Goal: Task Accomplishment & Management: Manage account settings

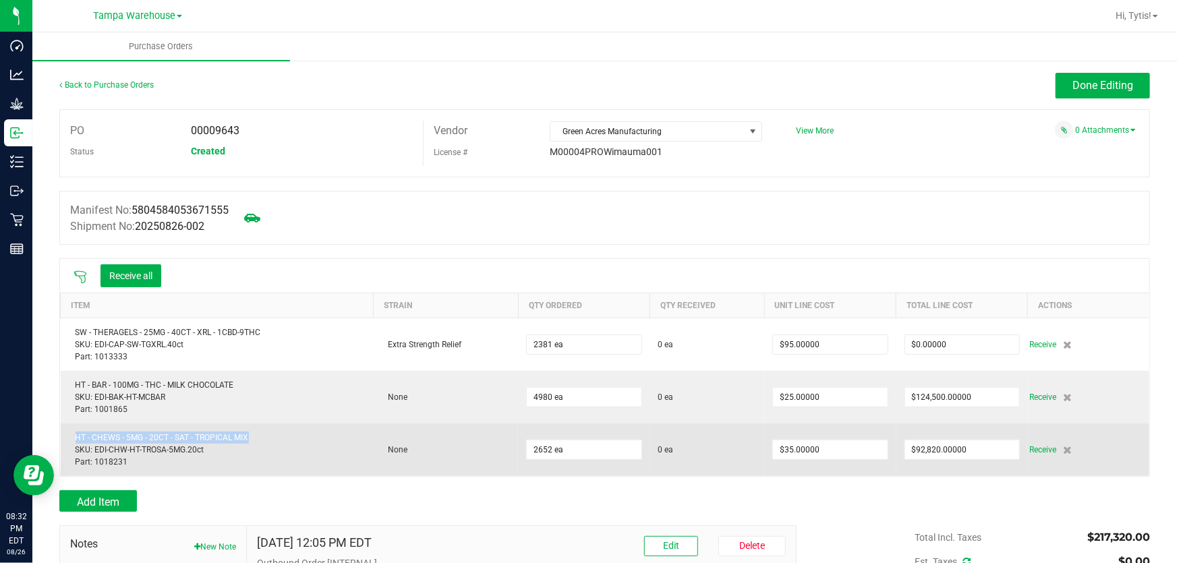
drag, startPoint x: 76, startPoint y: 438, endPoint x: 269, endPoint y: 436, distance: 193.6
click at [269, 436] on div "HT - CHEWS - 5MG - 20CT - SAT - TROPICAL MIX SKU: EDI-CHW-HT-TROSA-5MG.20ct Par…" at bounding box center [217, 450] width 297 height 36
copy div "HT - CHEWS - 5MG - 20CT - SAT - TROPICAL MIX"
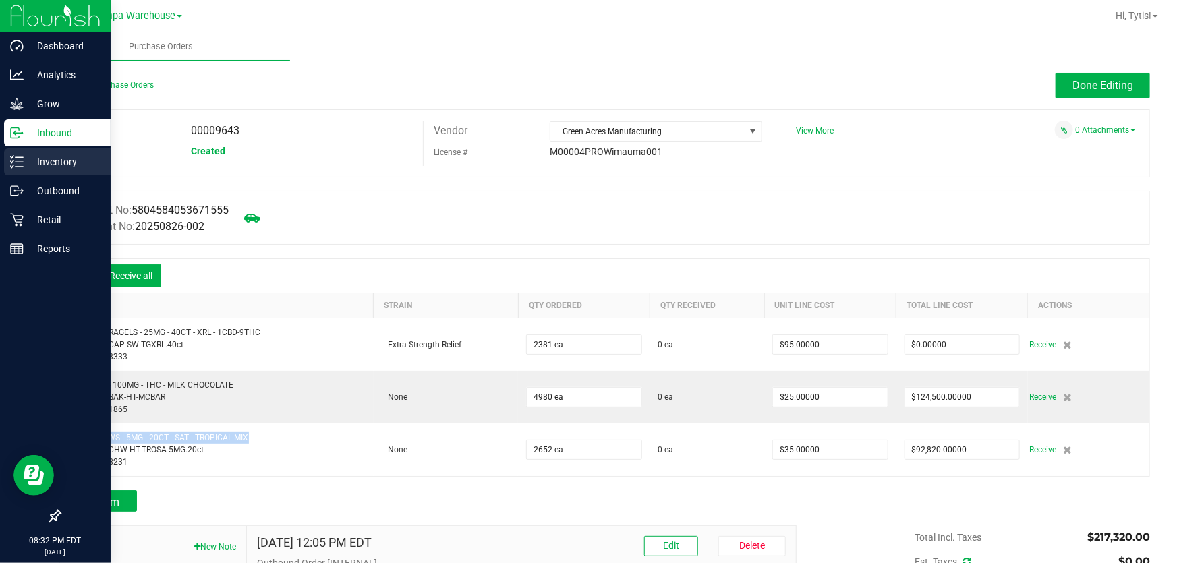
click at [21, 161] on icon at bounding box center [16, 161] width 13 height 13
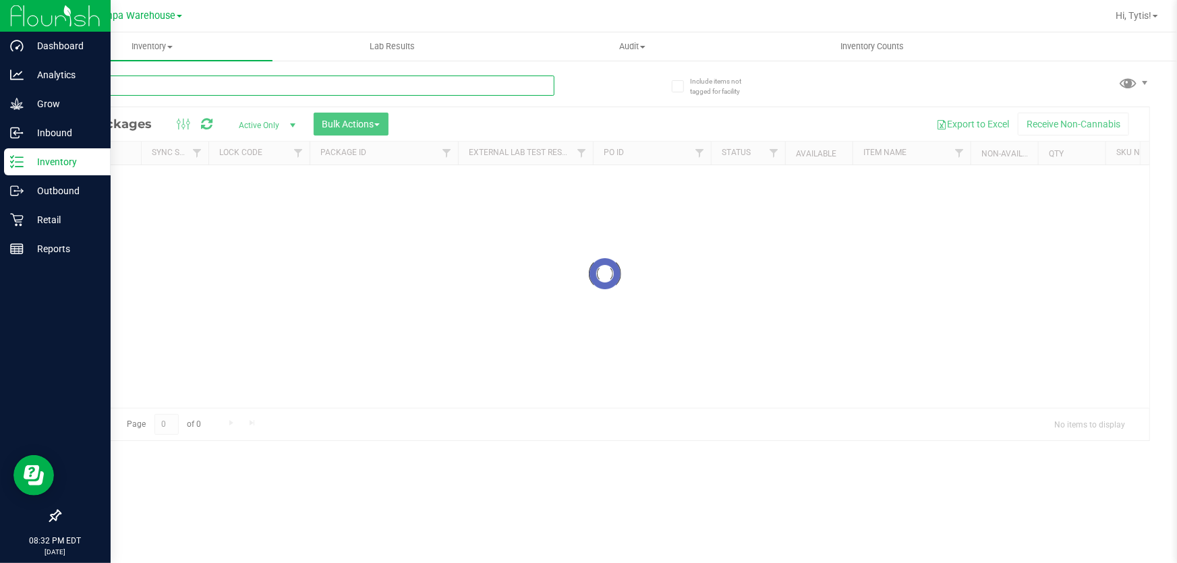
click at [396, 93] on input "text" at bounding box center [306, 86] width 495 height 20
paste input "HT - CHEWS - 5MG - 20CT - SAT - TROPICAL MIX"
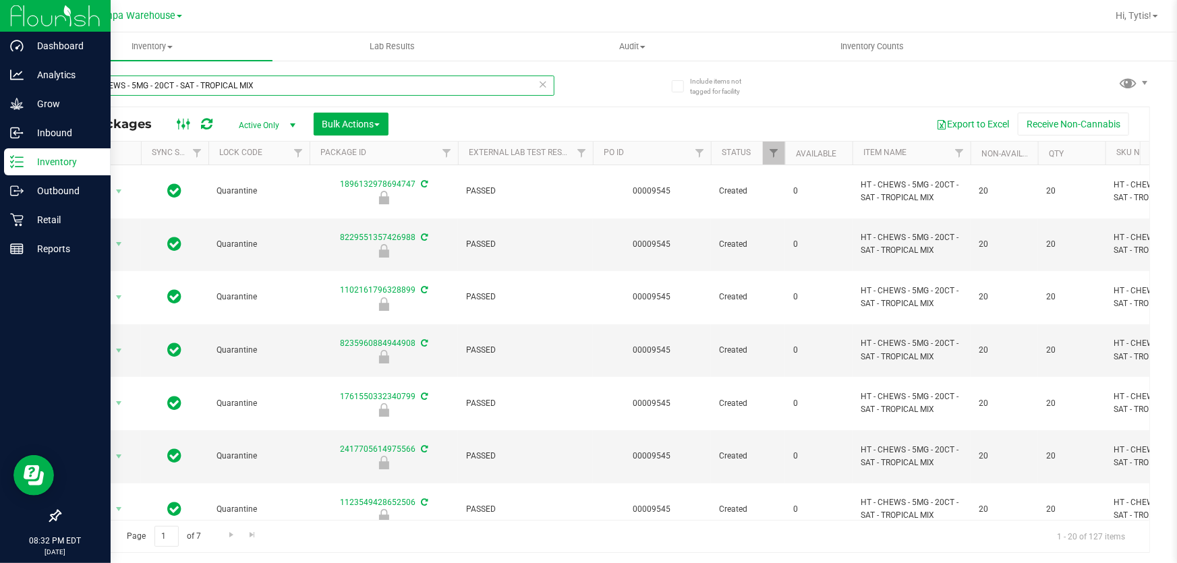
type input "HT - CHEWS - 5MG - 20CT - SAT - TROPICAL MIX"
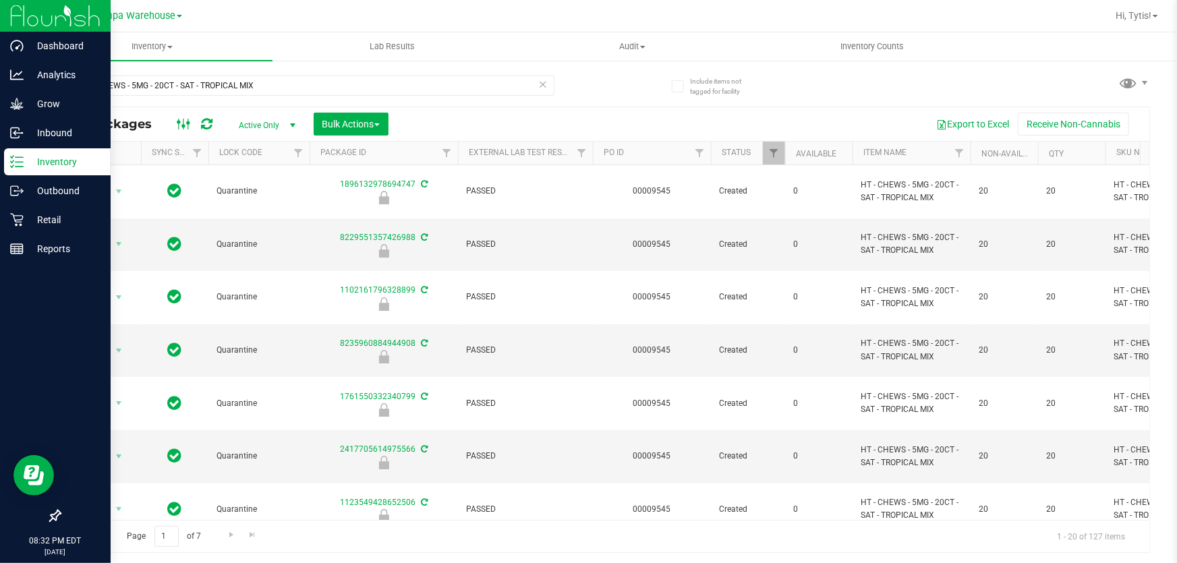
click at [185, 127] on icon at bounding box center [184, 124] width 15 height 16
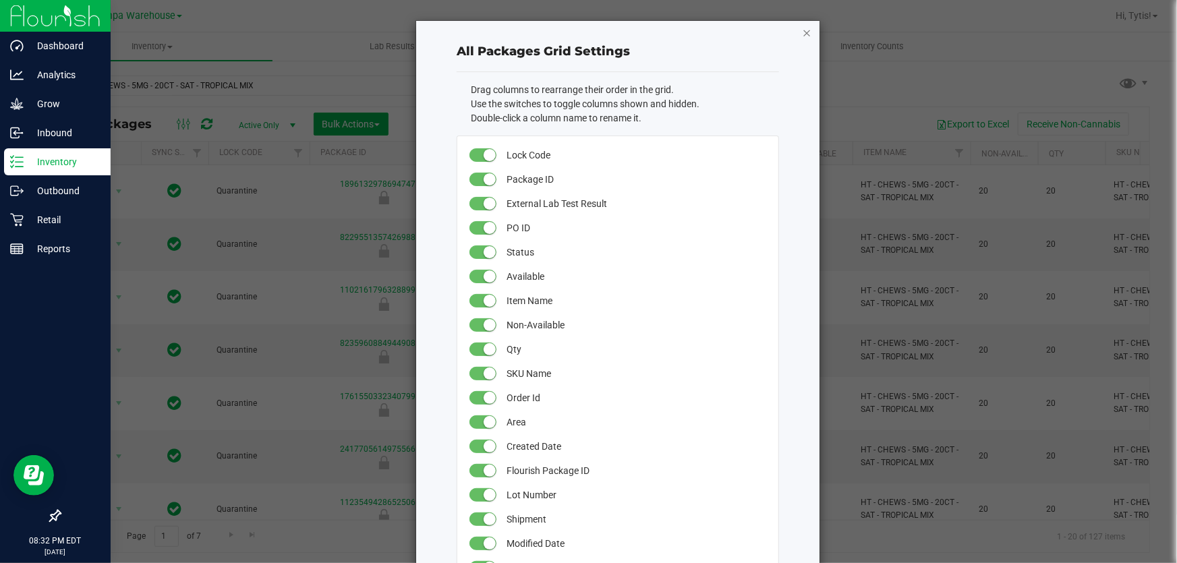
click at [802, 30] on icon "button" at bounding box center [806, 32] width 9 height 16
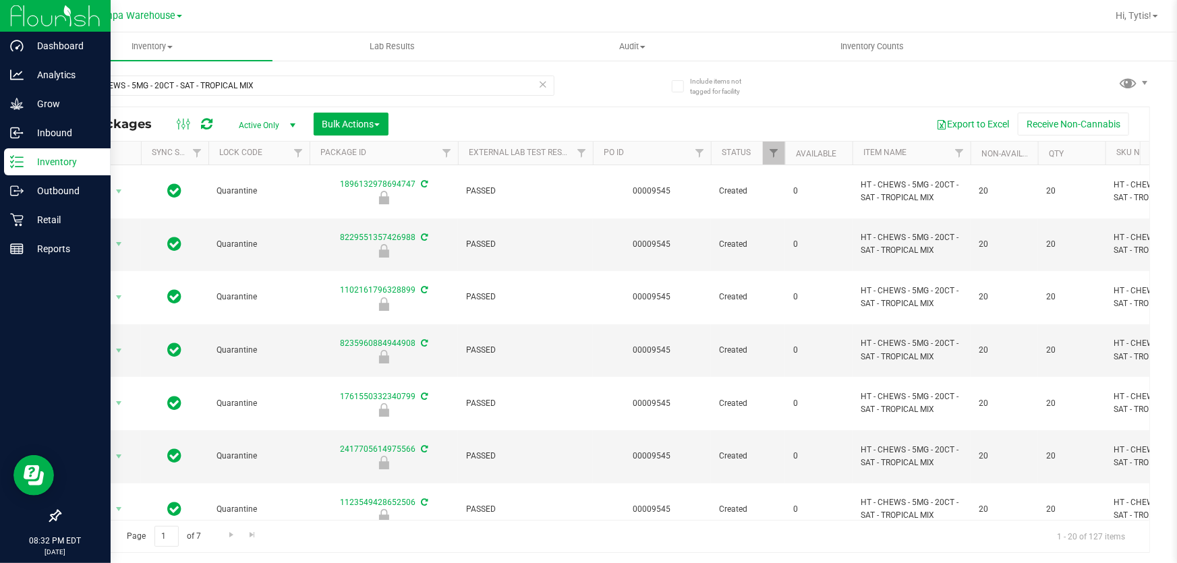
click at [251, 129] on span "Active Only" at bounding box center [264, 125] width 74 height 19
click at [287, 118] on span "select" at bounding box center [292, 125] width 17 height 19
click at [346, 115] on button "Bulk Actions" at bounding box center [351, 124] width 75 height 23
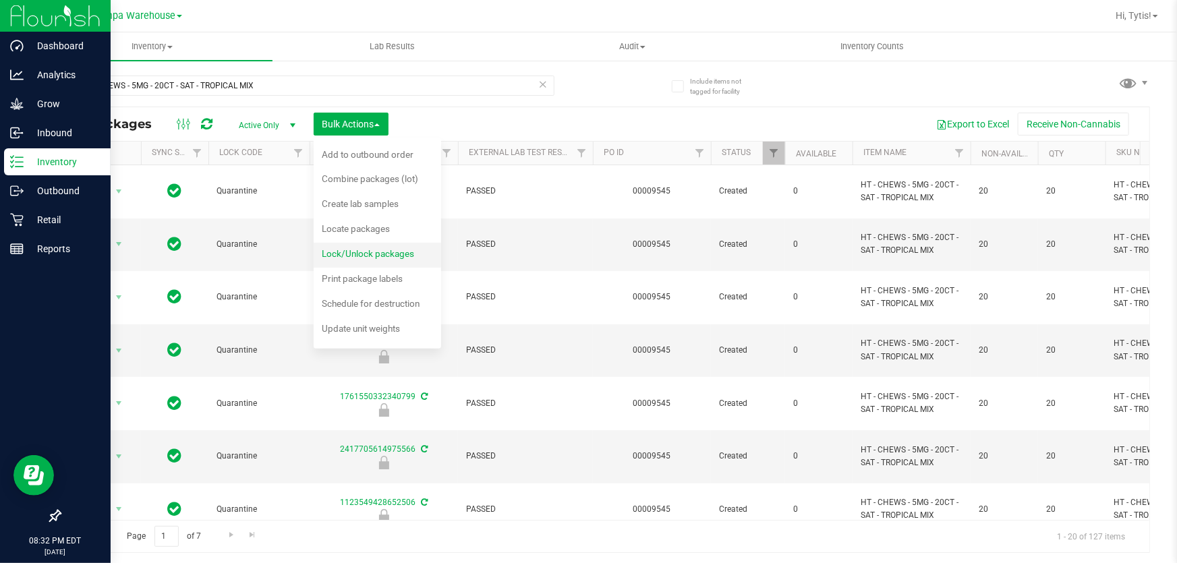
click at [380, 246] on div "Lock/Unlock packages" at bounding box center [377, 256] width 111 height 22
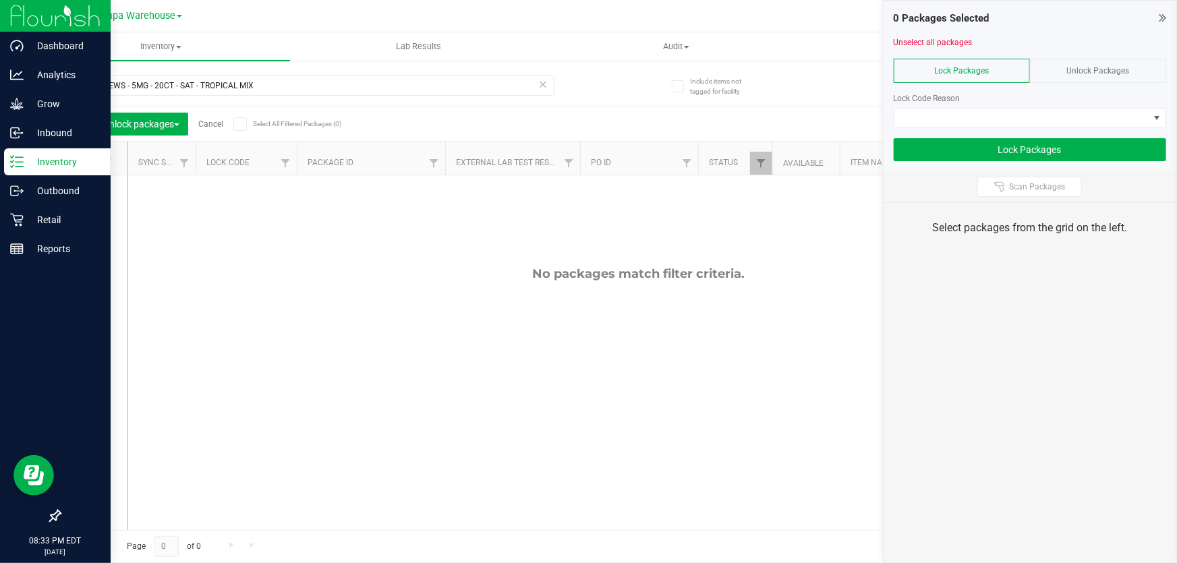
click at [239, 124] on icon at bounding box center [239, 124] width 9 height 0
click at [0, 0] on input "Select All Filtered Packages (0)" at bounding box center [0, 0] width 0 height 0
click at [378, 11] on div at bounding box center [673, 16] width 865 height 26
click at [357, 40] on uib-tab-heading "Lab Results" at bounding box center [419, 46] width 256 height 27
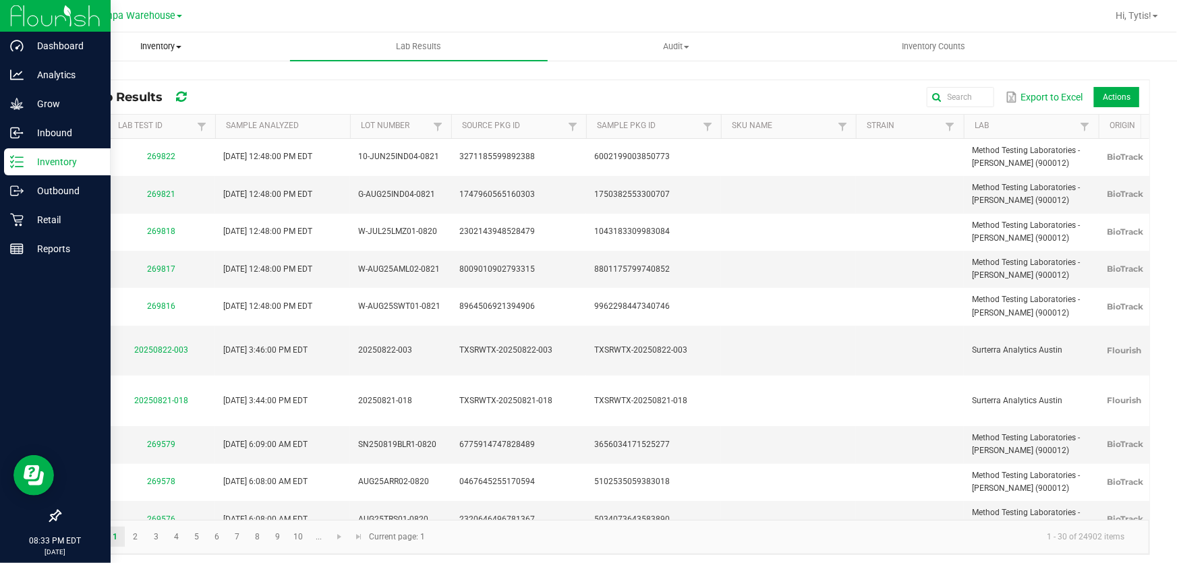
click at [178, 54] on uib-tab-heading "Inventory All packages All inventory Waste log Create inventory" at bounding box center [161, 46] width 256 height 27
click at [183, 49] on span "Inventory" at bounding box center [161, 46] width 258 height 12
click at [142, 42] on span "Inventory" at bounding box center [161, 46] width 258 height 12
click at [82, 79] on span "All packages" at bounding box center [78, 81] width 92 height 11
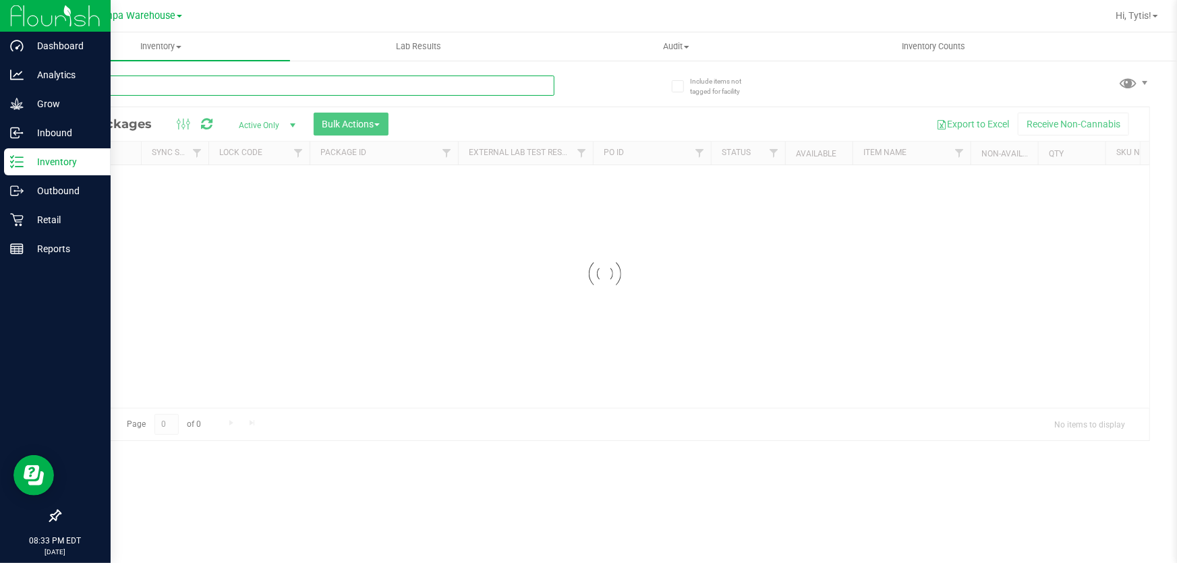
click at [221, 81] on input "text" at bounding box center [306, 86] width 495 height 20
paste input "HT - CHEWS - 5MG - 20CT - SAT - TROPICAL MIX"
type input "HT - CHEWS - 5MG - 20CT - SAT - TROPICAL MIX"
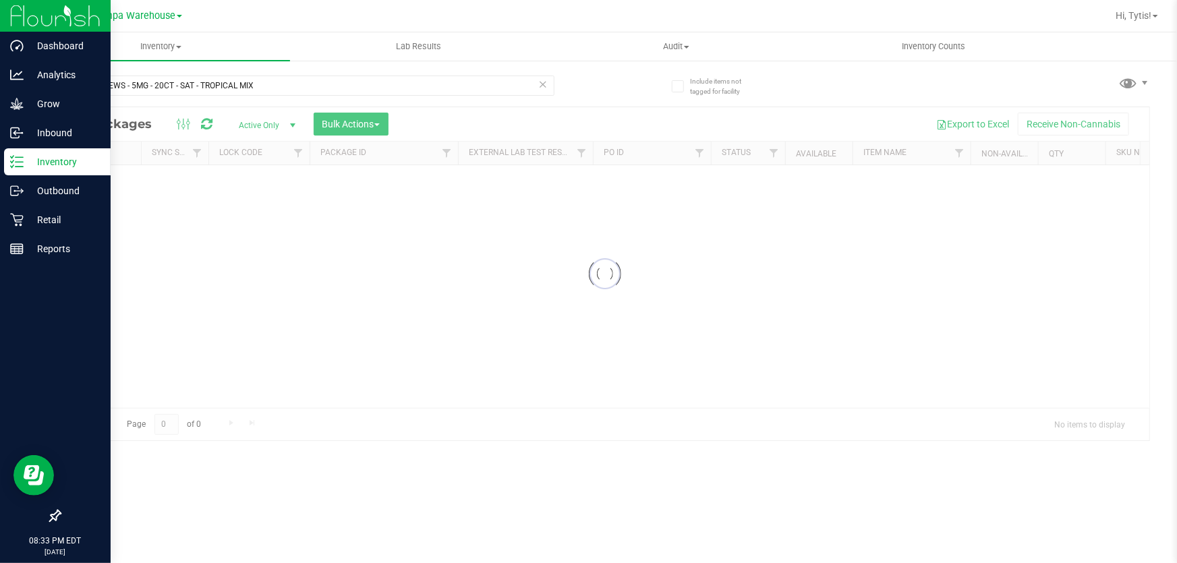
click at [381, 127] on div at bounding box center [604, 273] width 1089 height 333
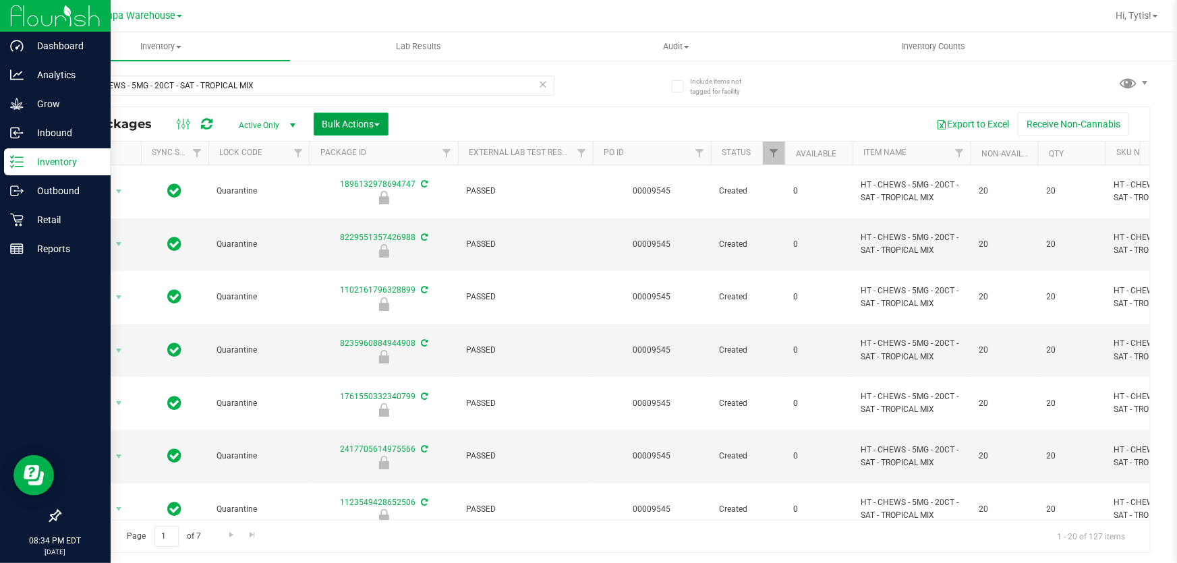
click at [351, 121] on span "Bulk Actions" at bounding box center [350, 124] width 57 height 11
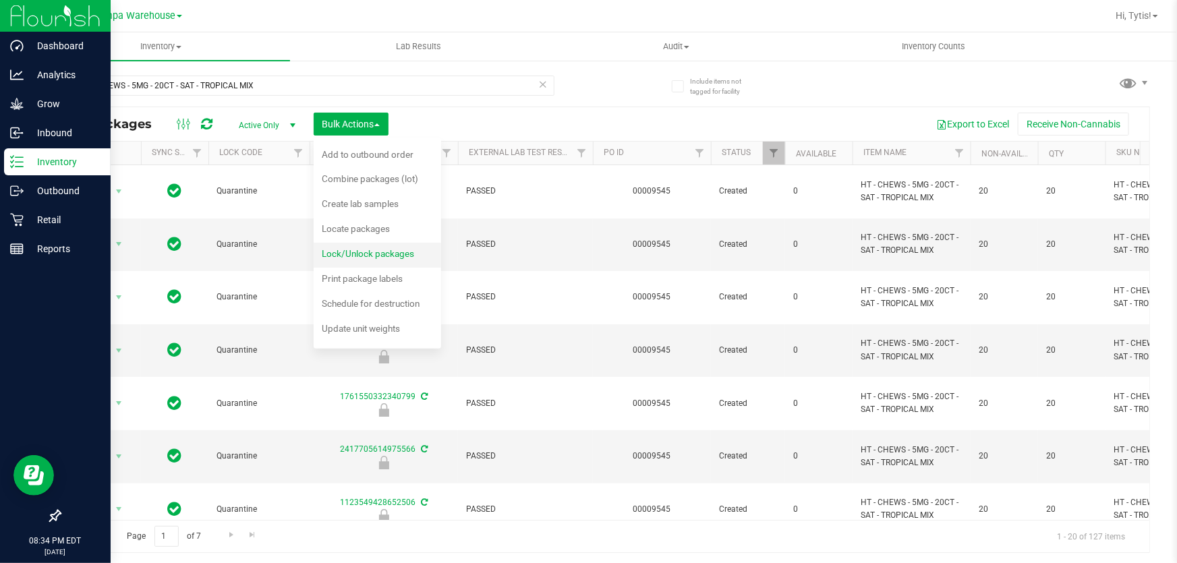
click at [353, 259] on div "Lock/Unlock packages" at bounding box center [377, 256] width 111 height 22
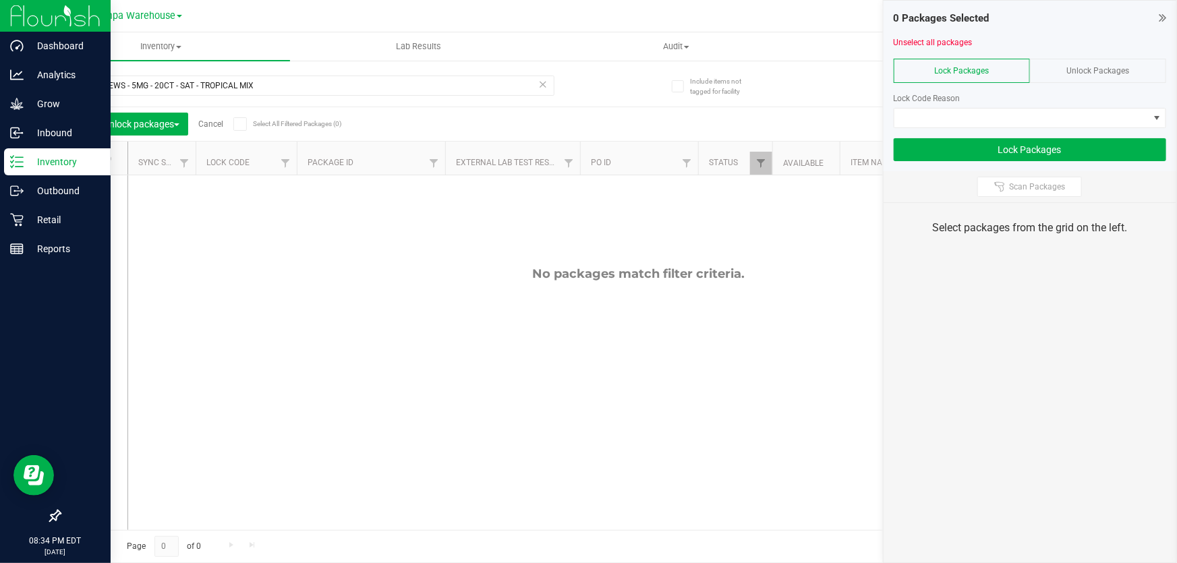
click at [1111, 70] on span "Unlock Packages" at bounding box center [1097, 70] width 63 height 9
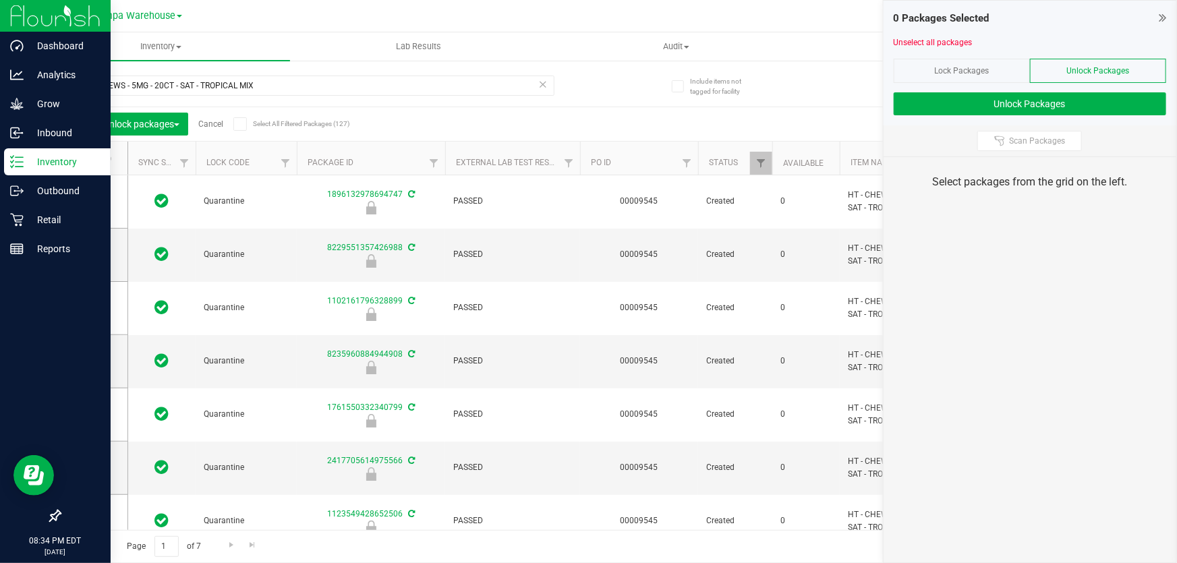
click at [235, 122] on span at bounding box center [239, 123] width 13 height 13
click at [0, 0] on input "Select All Filtered Packages (127)" at bounding box center [0, 0] width 0 height 0
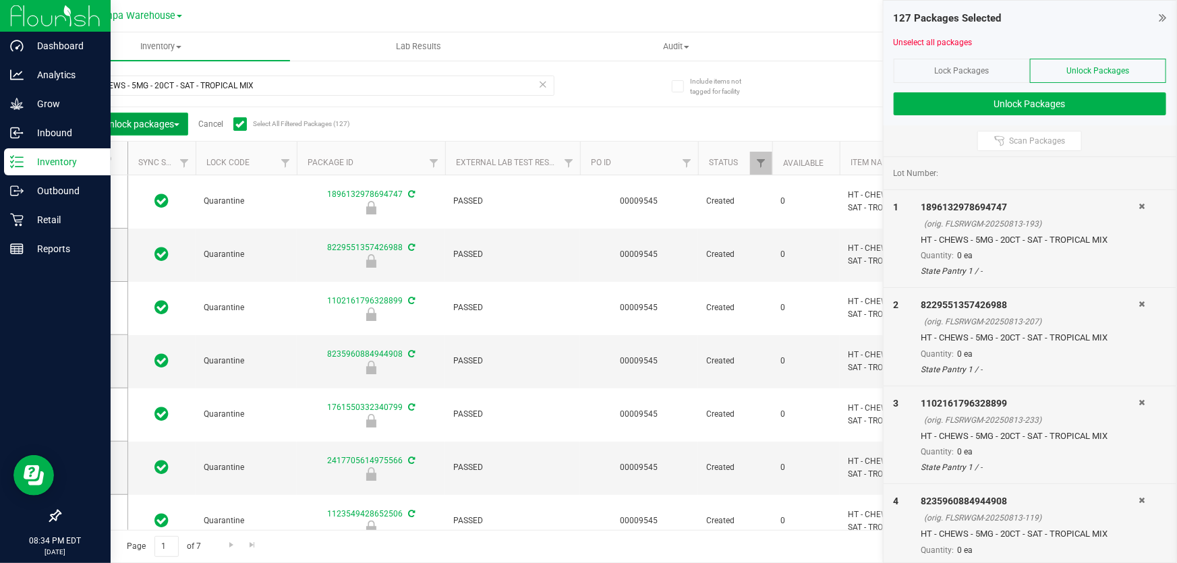
click at [177, 127] on span "Lock/Unlock packages" at bounding box center [129, 124] width 100 height 11
click at [173, 127] on span "Lock/Unlock packages" at bounding box center [129, 124] width 100 height 11
click at [952, 67] on span "Lock Packages" at bounding box center [961, 70] width 55 height 9
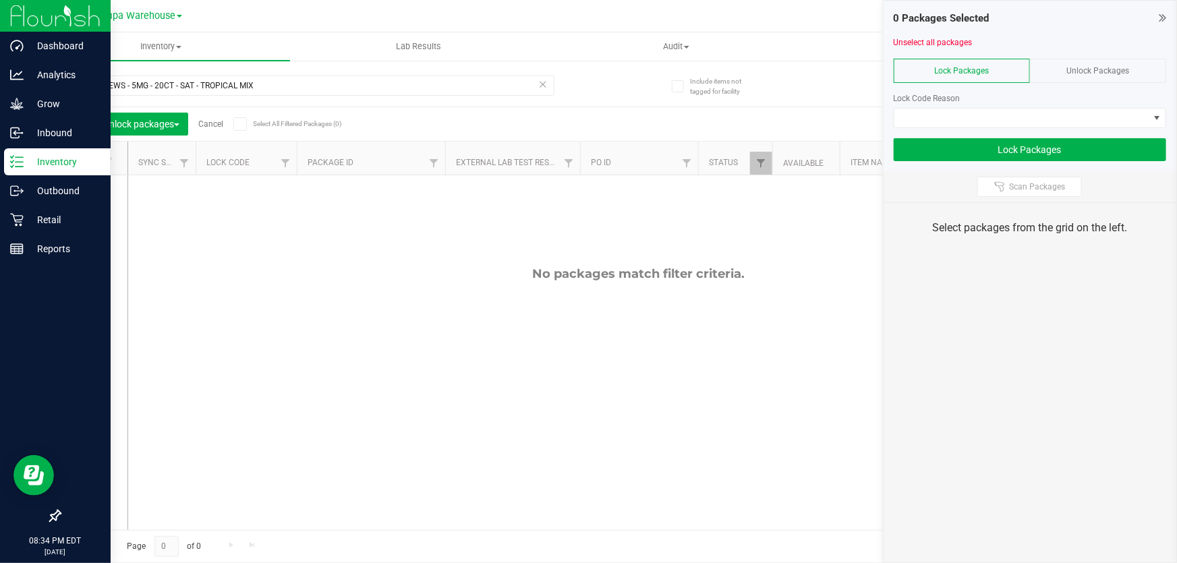
click at [1079, 63] on div "Unlock Packages" at bounding box center [1098, 71] width 136 height 24
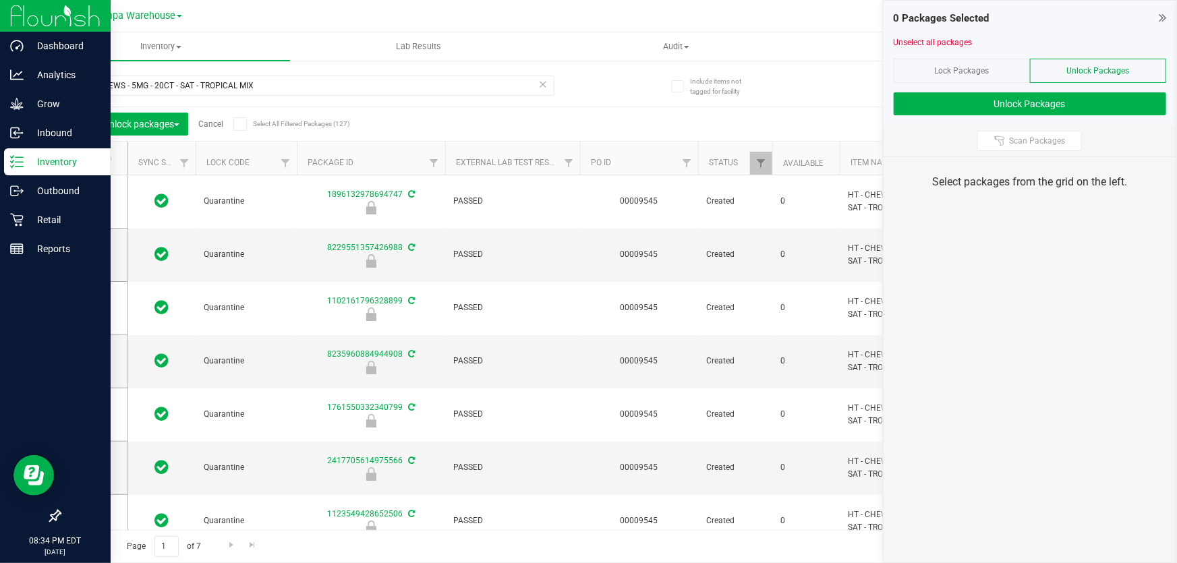
click at [90, 158] on icon at bounding box center [88, 158] width 9 height 0
click at [0, 0] on input "checkbox" at bounding box center [0, 0] width 0 height 0
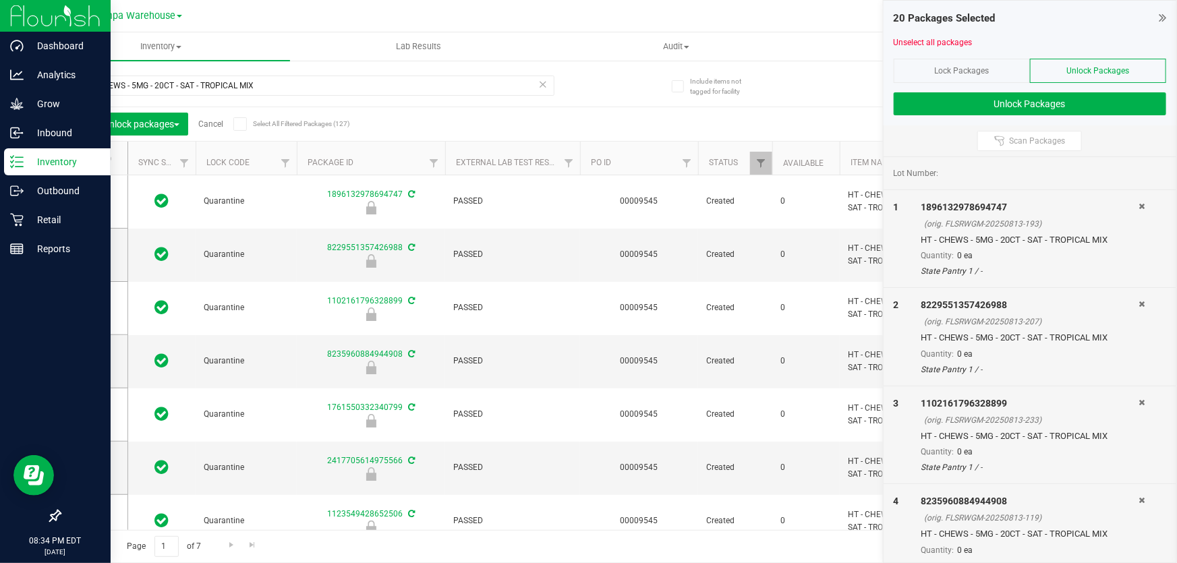
click at [233, 122] on div "Lock/Unlock packages Cancel Select All Filtered Packages (127)" at bounding box center [195, 124] width 250 height 23
click at [244, 124] on icon at bounding box center [239, 124] width 9 height 0
click at [0, 0] on input "Select All Filtered Packages (127)" at bounding box center [0, 0] width 0 height 0
click at [929, 98] on button "Unlock Packages" at bounding box center [1030, 103] width 272 height 23
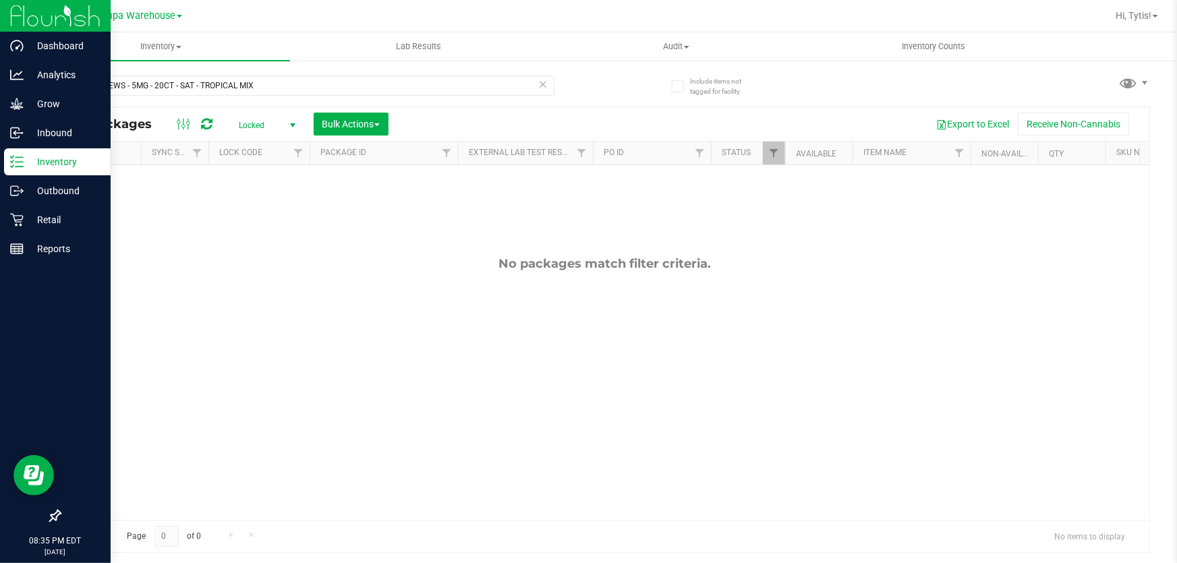
click at [258, 121] on span "Locked" at bounding box center [264, 125] width 74 height 19
click at [339, 114] on button "Bulk Actions" at bounding box center [351, 124] width 75 height 23
drag, startPoint x: 245, startPoint y: 182, endPoint x: 248, endPoint y: 161, distance: 21.1
click at [245, 181] on div "No packages match filter criteria." at bounding box center [604, 388] width 1089 height 446
click at [254, 125] on span "Locked" at bounding box center [264, 125] width 74 height 19
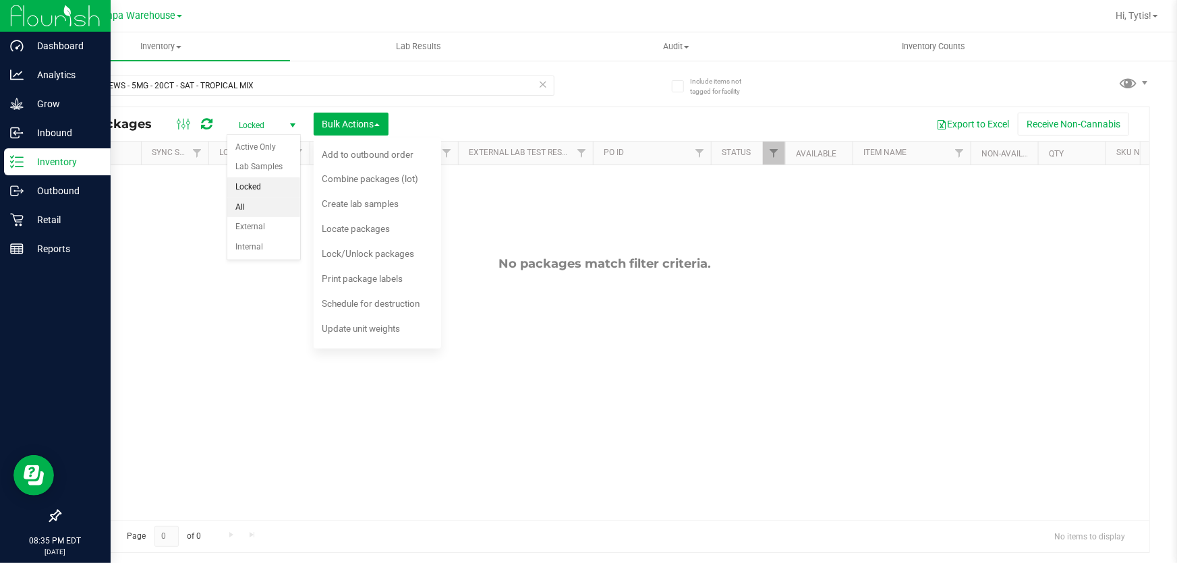
click at [250, 200] on li "All" at bounding box center [263, 208] width 73 height 20
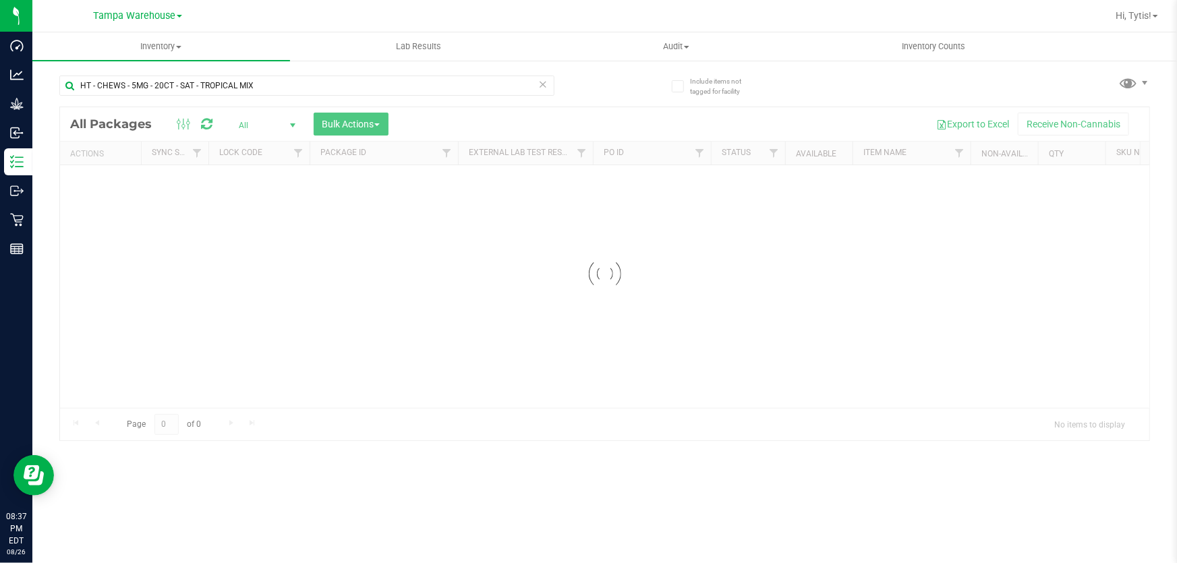
click at [293, 118] on div at bounding box center [604, 273] width 1089 height 333
click at [293, 121] on div at bounding box center [604, 273] width 1089 height 333
click at [292, 126] on div at bounding box center [604, 273] width 1089 height 333
click at [354, 123] on div at bounding box center [604, 273] width 1089 height 333
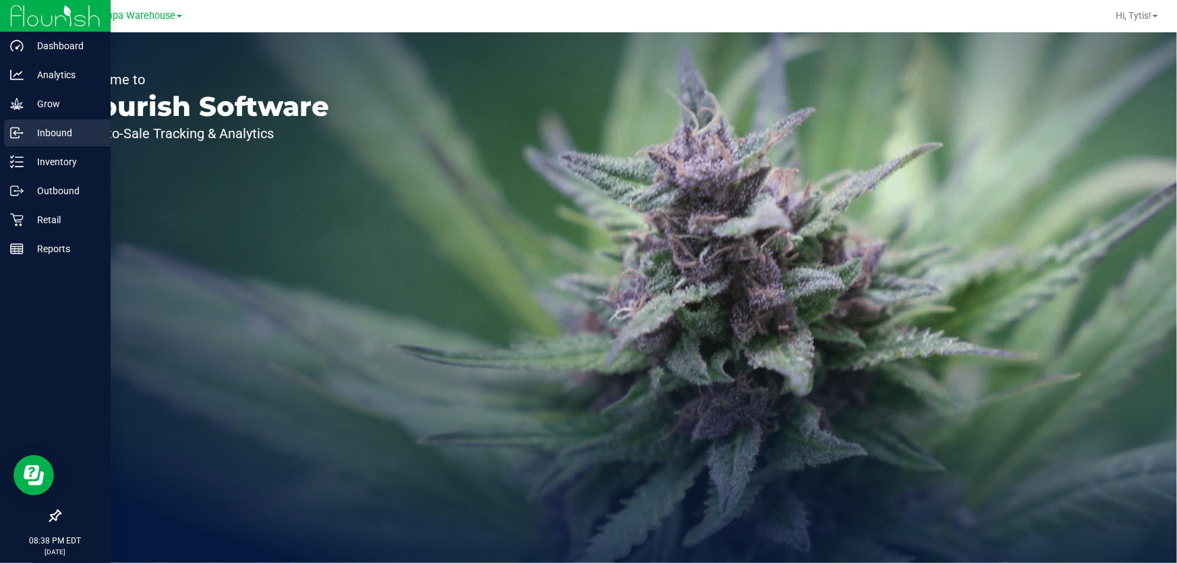
click at [34, 142] on div "Inbound" at bounding box center [57, 132] width 107 height 27
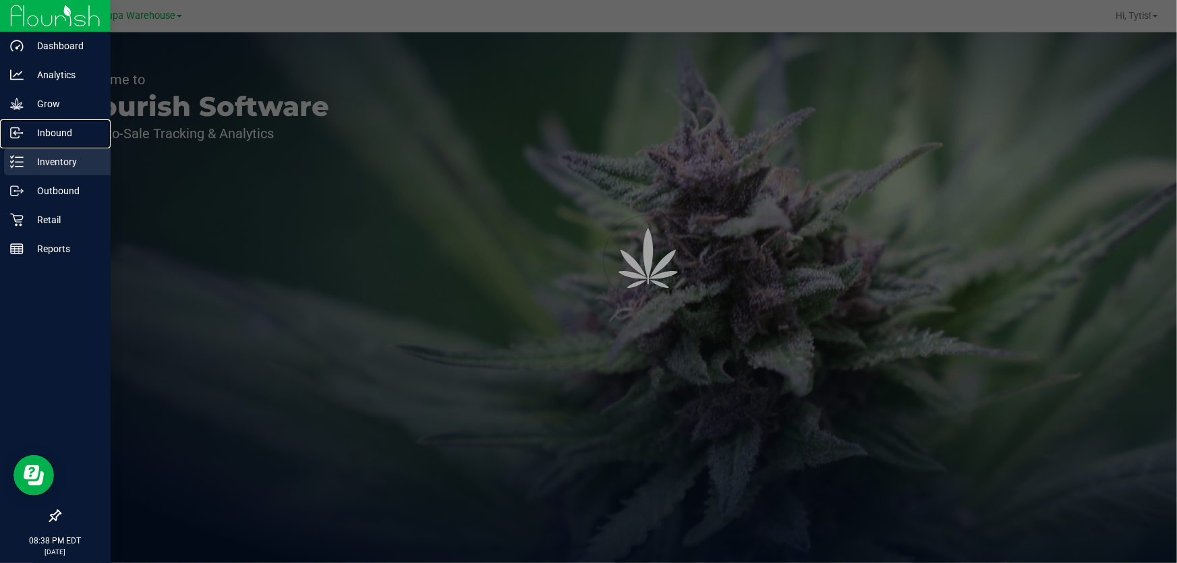
click at [37, 148] on nav "Dashboard Analytics Grow Inbound Inventory Outbound Retail Reports 08:38 PM EDT…" at bounding box center [55, 281] width 111 height 563
click at [37, 151] on div "Inventory" at bounding box center [57, 161] width 107 height 27
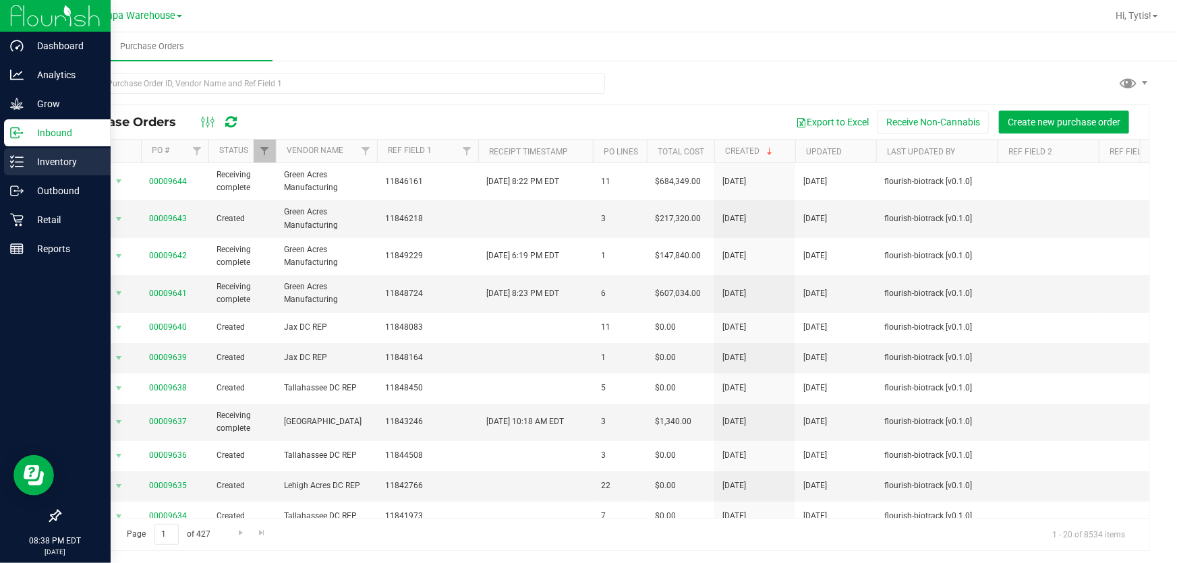
click at [20, 157] on line at bounding box center [19, 157] width 7 height 0
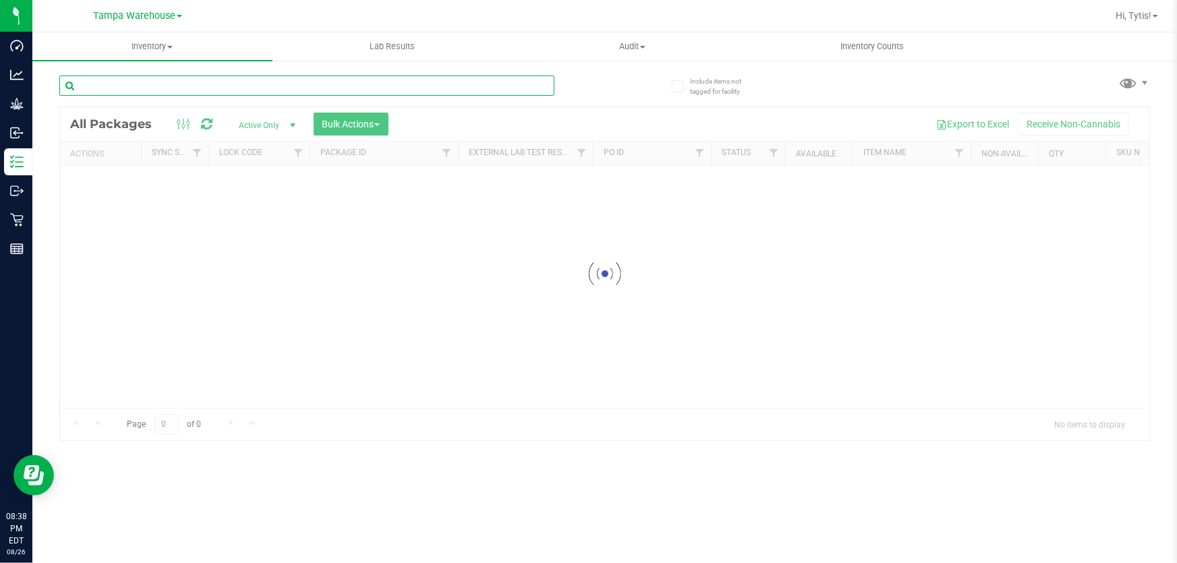
paste input "HT - CHEWS - 5MG - 20CT - SAT - TROPICAL MIX"
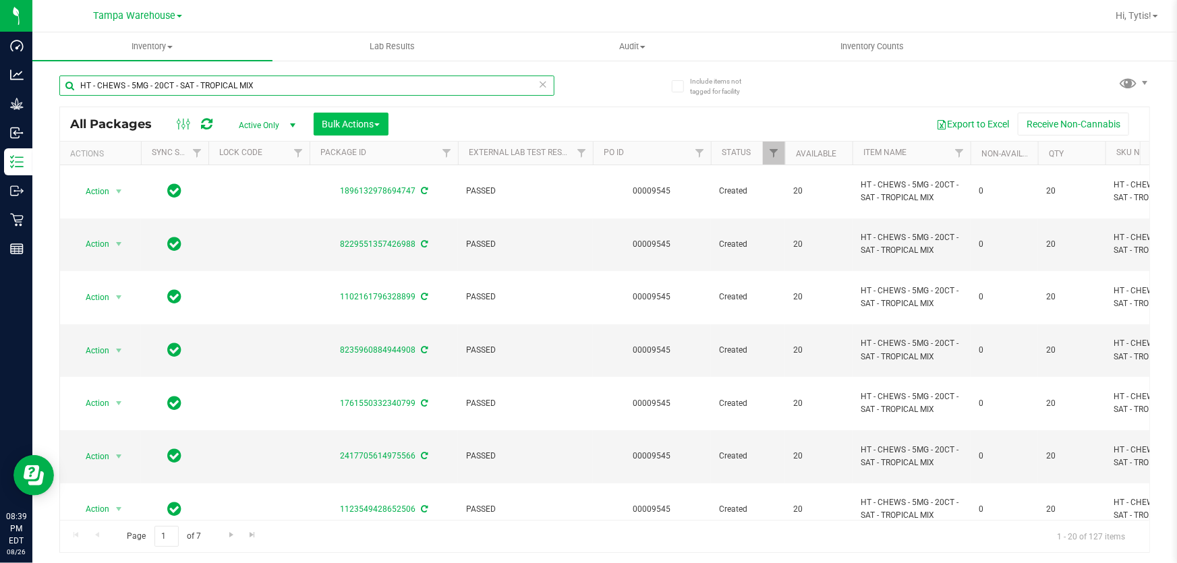
type input "HT - CHEWS - 5MG - 20CT - SAT - TROPICAL MIX"
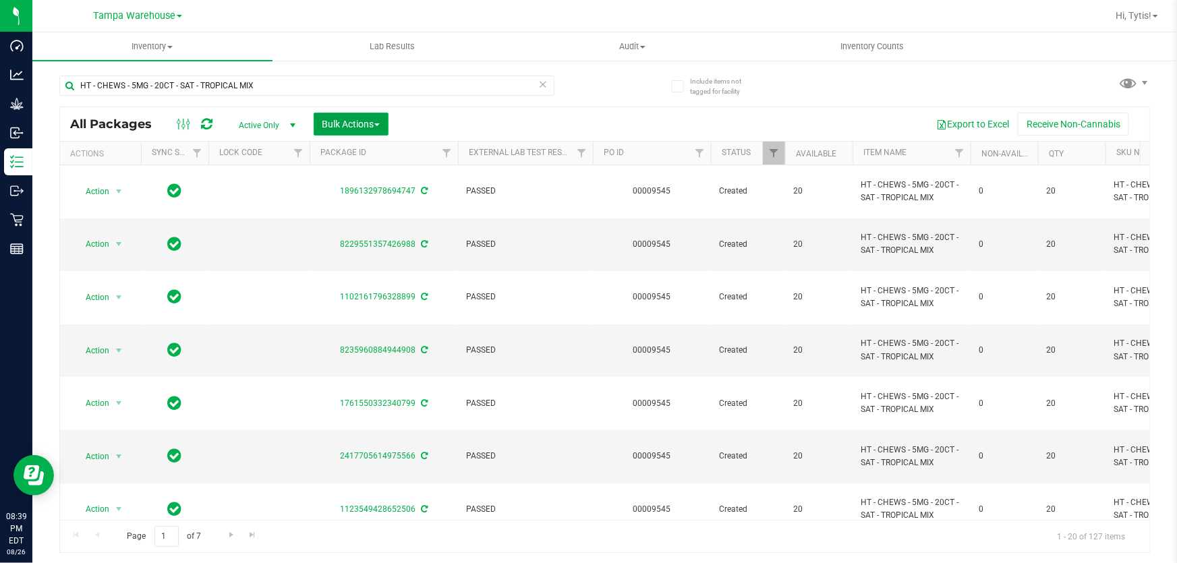
click at [326, 125] on span "Bulk Actions" at bounding box center [350, 124] width 57 height 11
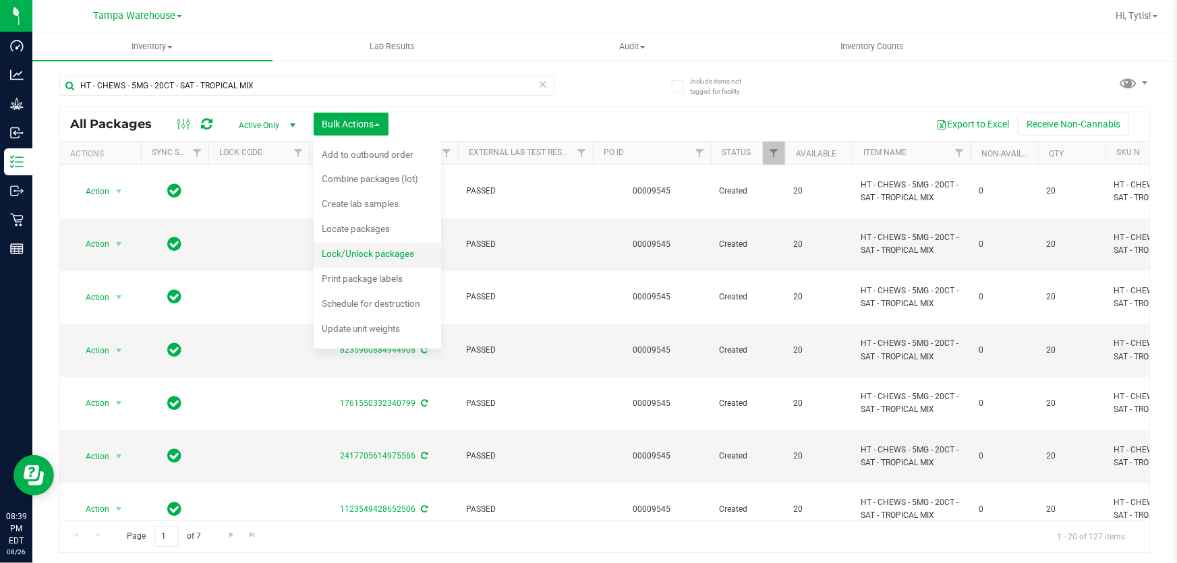
click at [353, 257] on span "Lock/Unlock packages" at bounding box center [368, 253] width 92 height 11
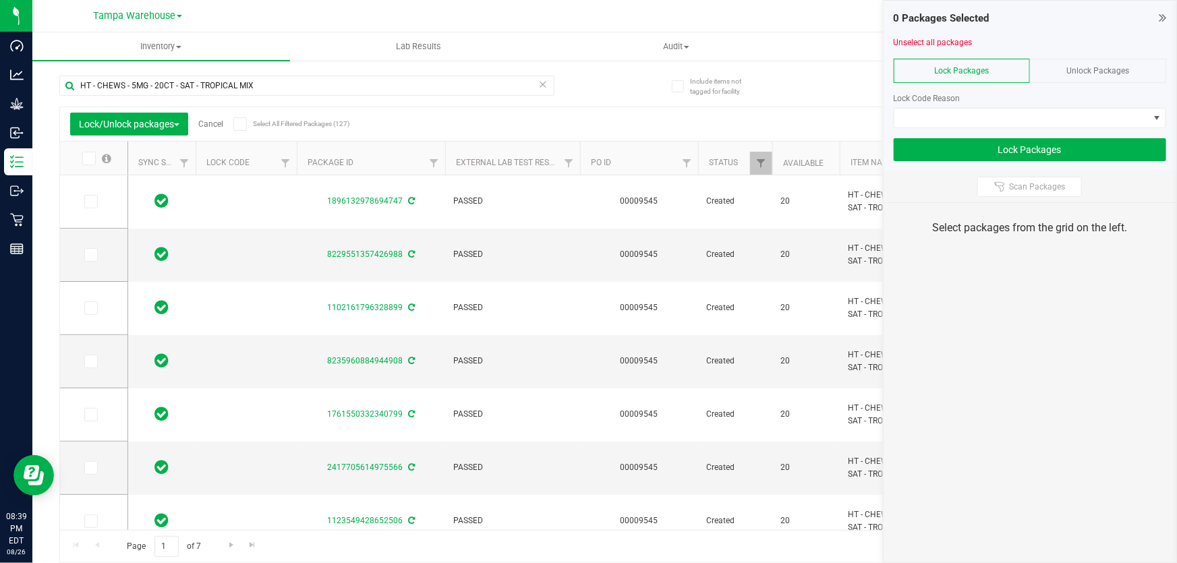
click at [85, 158] on icon at bounding box center [88, 158] width 9 height 0
click at [0, 0] on input "checkbox" at bounding box center [0, 0] width 0 height 0
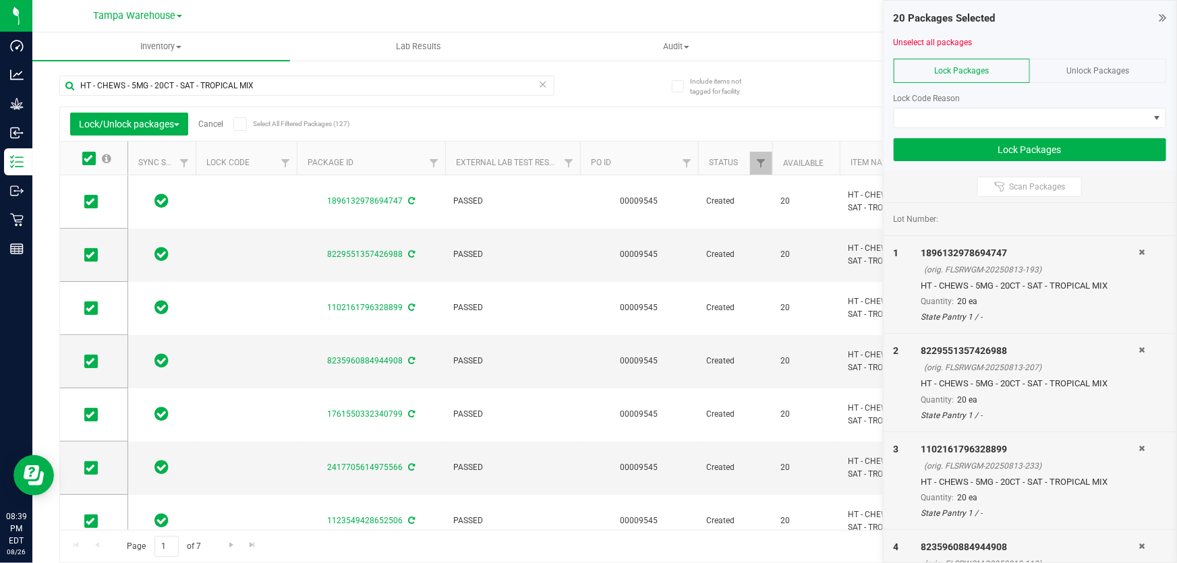
click at [236, 119] on span at bounding box center [239, 123] width 13 height 13
click at [0, 0] on input "Select All Filtered Packages (127)" at bounding box center [0, 0] width 0 height 0
click at [979, 123] on span at bounding box center [1021, 118] width 254 height 19
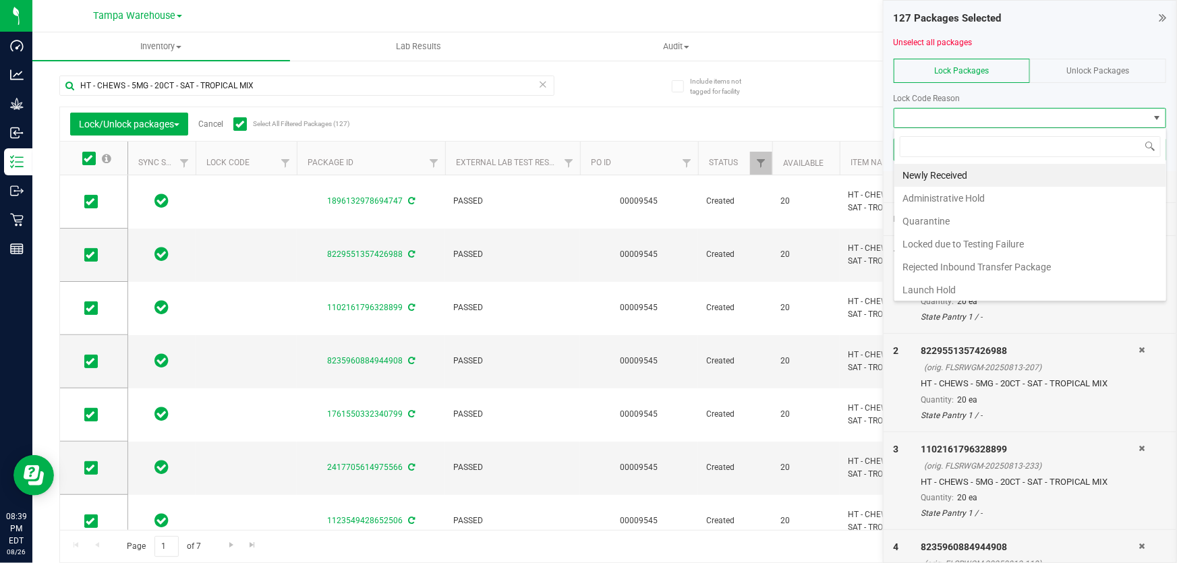
scroll to position [20, 272]
click at [942, 202] on li "Administrative Hold" at bounding box center [1030, 198] width 272 height 23
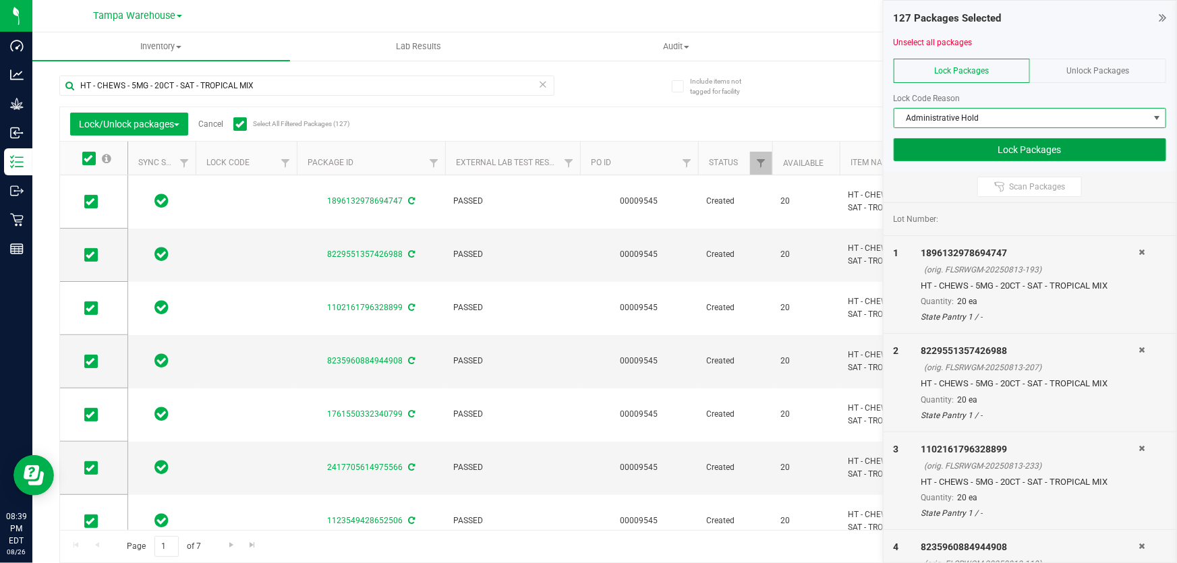
click at [974, 155] on button "Lock Packages" at bounding box center [1030, 149] width 272 height 23
